Goal: Task Accomplishment & Management: Complete application form

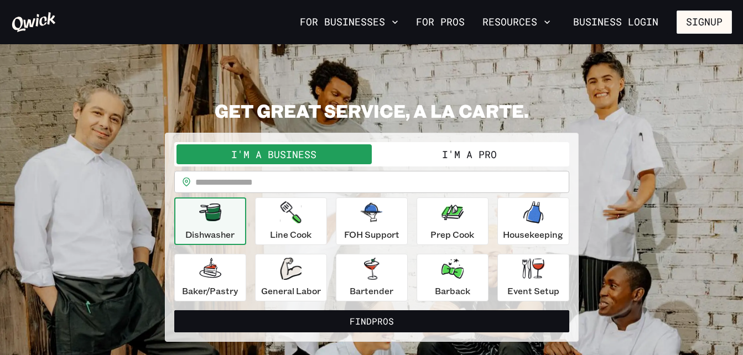
click at [460, 160] on button "I'm a Pro" at bounding box center [469, 154] width 195 height 20
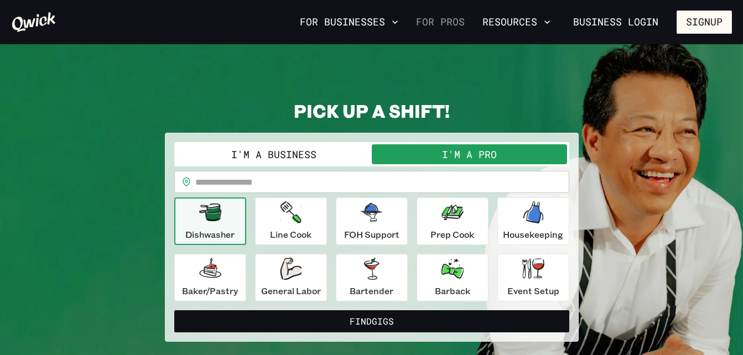
click at [459, 24] on link "For Pros" at bounding box center [441, 22] width 58 height 19
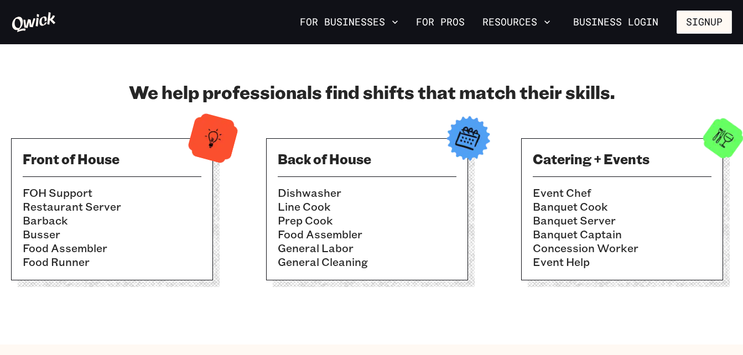
scroll to position [277, 0]
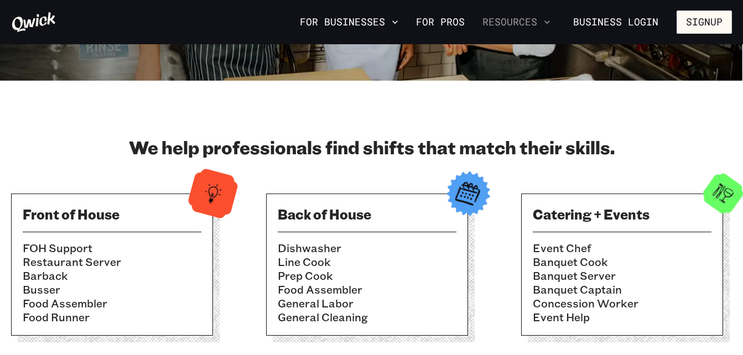
click at [550, 23] on icon "button" at bounding box center [547, 21] width 6 height 3
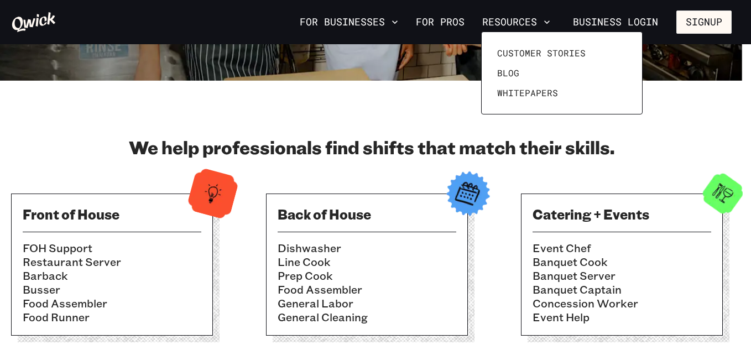
click at [431, 102] on div at bounding box center [375, 177] width 751 height 355
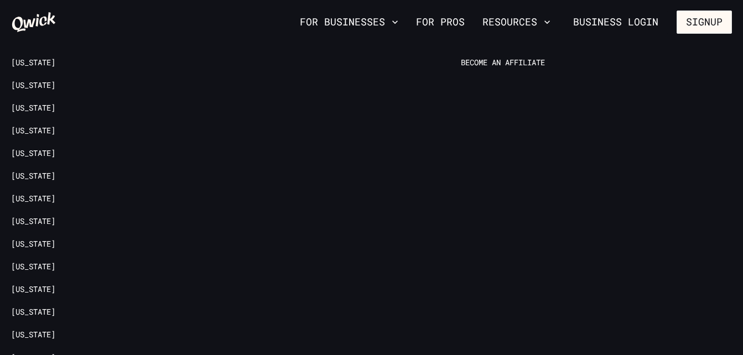
scroll to position [2213, 0]
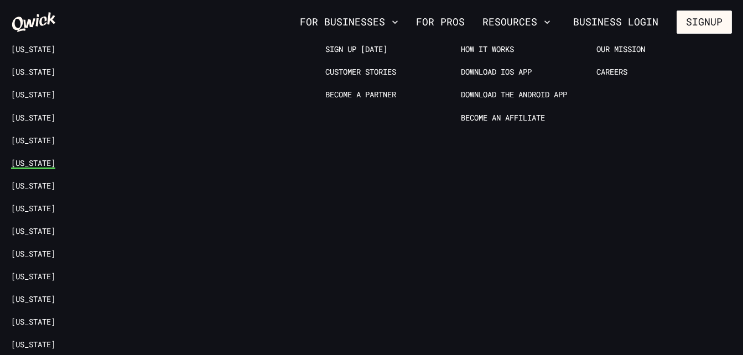
click at [34, 158] on link "[US_STATE]" at bounding box center [33, 163] width 44 height 11
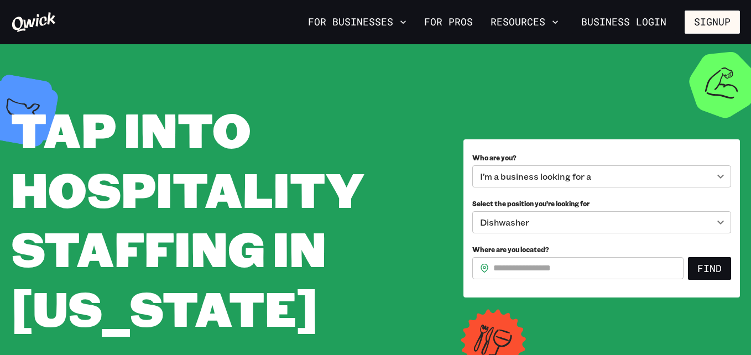
click at [551, 171] on body "**********" at bounding box center [375, 177] width 751 height 355
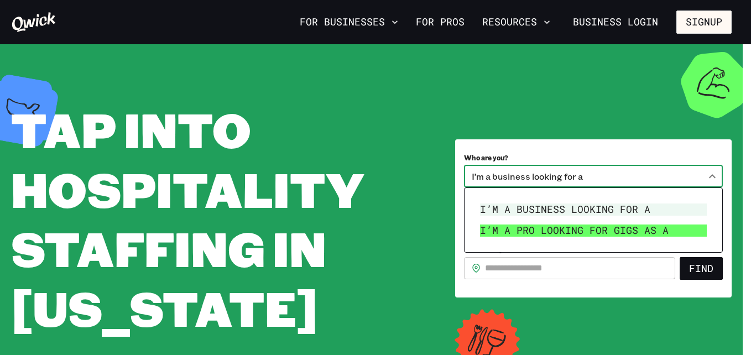
click at [534, 230] on li "I’m a pro looking for Gigs as a" at bounding box center [594, 230] width 236 height 21
type input "***"
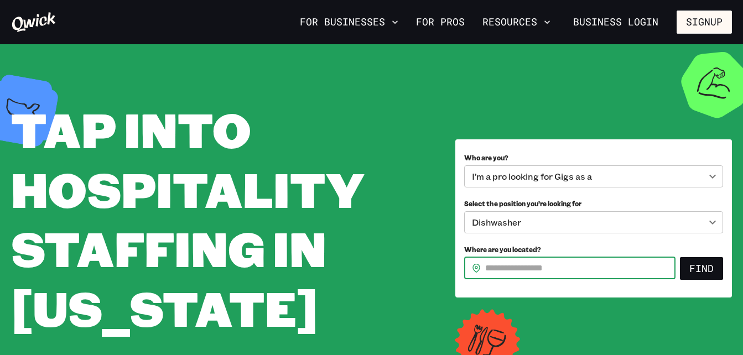
click at [583, 263] on input "Where are you located?" at bounding box center [580, 268] width 190 height 22
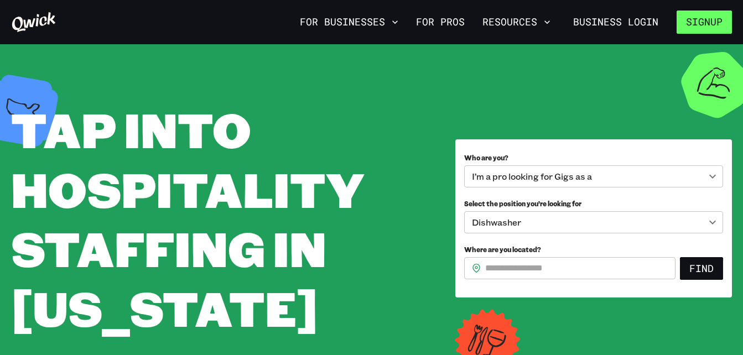
click at [709, 28] on button "Signup" at bounding box center [704, 22] width 55 height 23
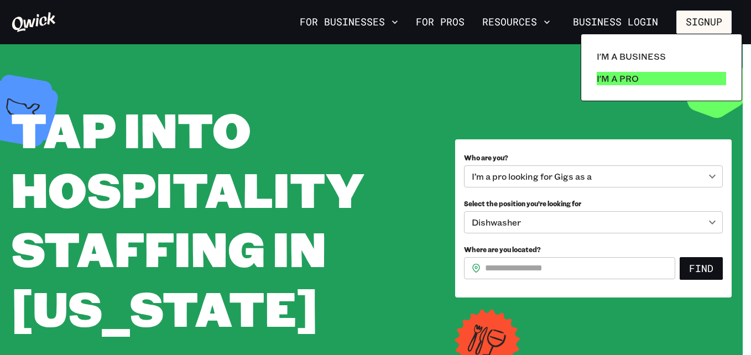
click at [637, 69] on link "I'm a Pro" at bounding box center [661, 78] width 138 height 22
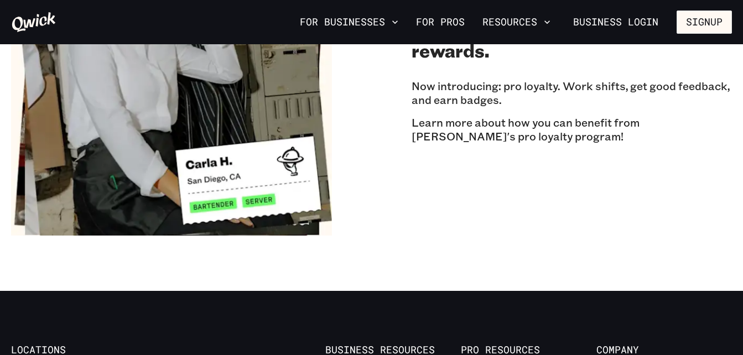
scroll to position [2047, 0]
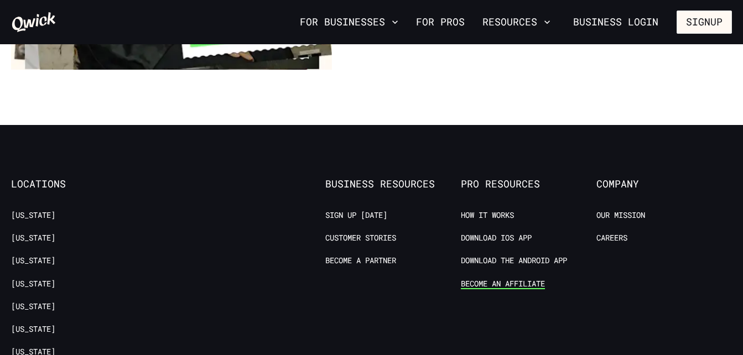
click at [480, 279] on link "Become an Affiliate" at bounding box center [503, 284] width 84 height 11
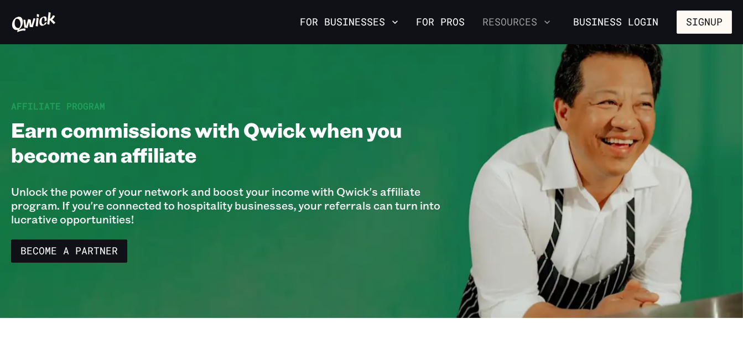
click at [555, 20] on button "Resources" at bounding box center [516, 22] width 77 height 19
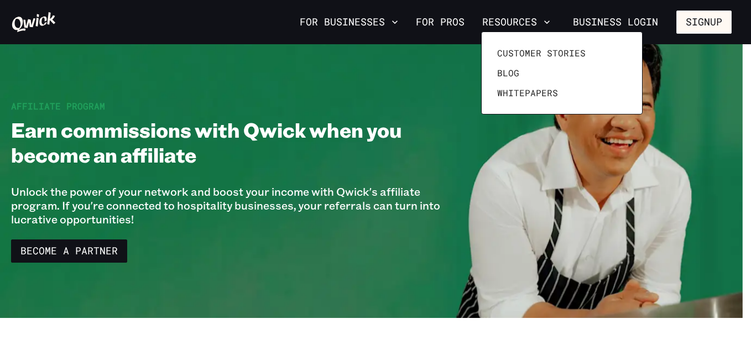
click at [455, 23] on div at bounding box center [375, 177] width 751 height 355
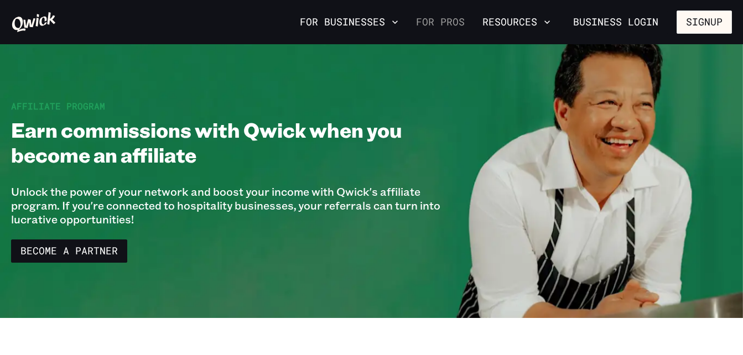
click at [455, 22] on link "For Pros" at bounding box center [441, 22] width 58 height 19
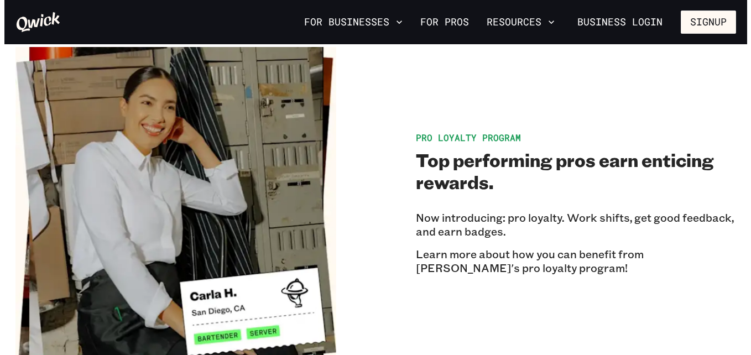
scroll to position [1694, 0]
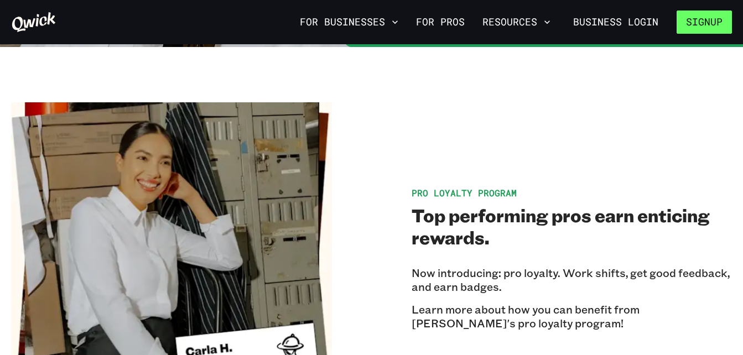
click at [715, 23] on button "Signup" at bounding box center [704, 22] width 55 height 23
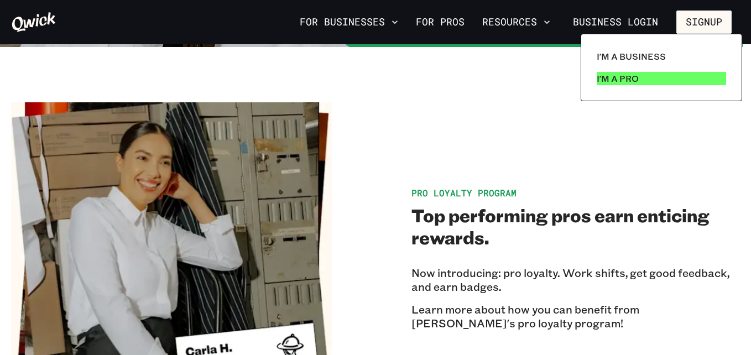
click at [625, 82] on p "I'm a Pro" at bounding box center [618, 78] width 42 height 13
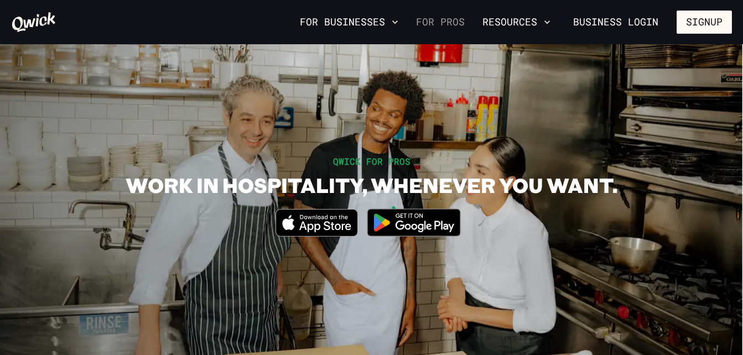
click at [445, 26] on link "For Pros" at bounding box center [441, 22] width 58 height 19
click at [34, 20] on icon at bounding box center [34, 22] width 44 height 20
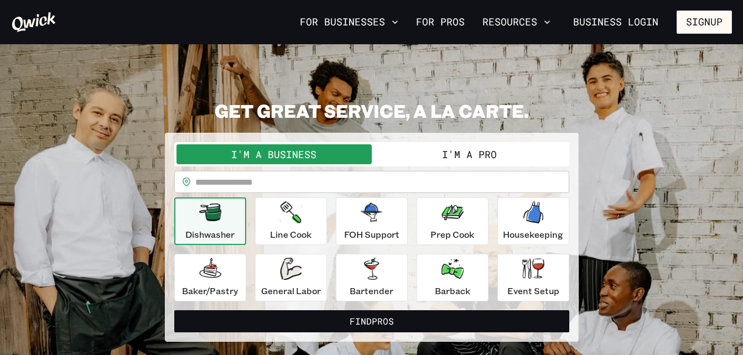
click at [441, 154] on button "I'm a Pro" at bounding box center [469, 154] width 195 height 20
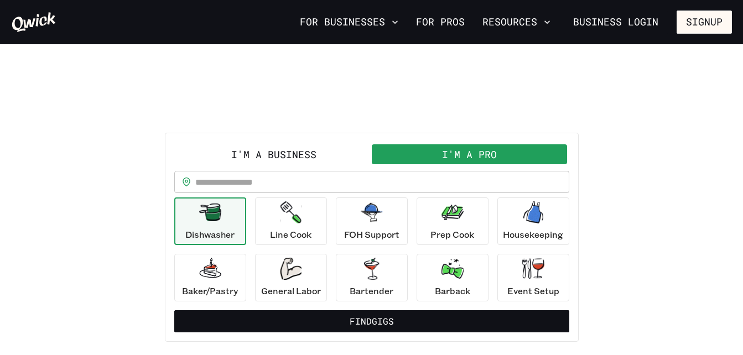
scroll to position [166, 0]
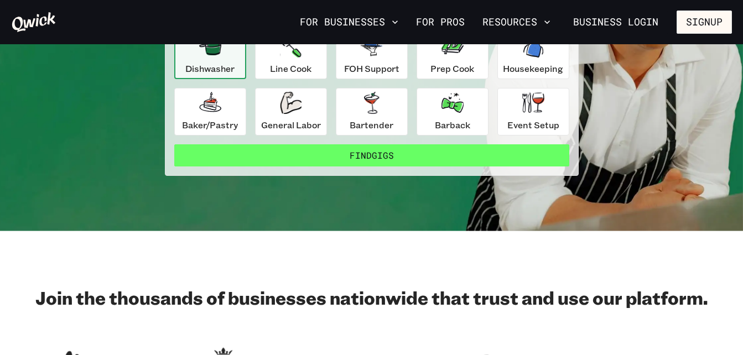
click at [384, 153] on button "Find Gigs" at bounding box center [371, 155] width 395 height 22
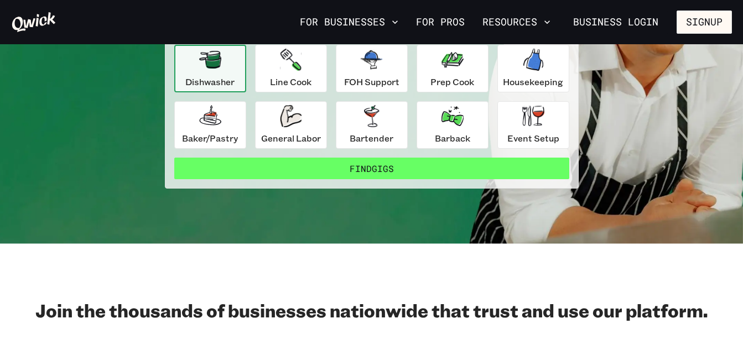
click at [380, 170] on button "Find Gigs" at bounding box center [371, 169] width 395 height 22
drag, startPoint x: 368, startPoint y: 169, endPoint x: 336, endPoint y: 171, distance: 32.7
click at [336, 171] on button "Find Gigs" at bounding box center [371, 169] width 395 height 22
click at [378, 167] on button "Find Gigs" at bounding box center [371, 169] width 395 height 22
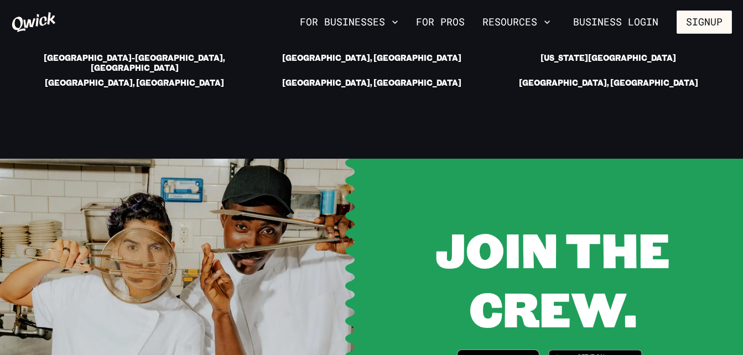
scroll to position [1936, 0]
